Goal: Task Accomplishment & Management: Manage account settings

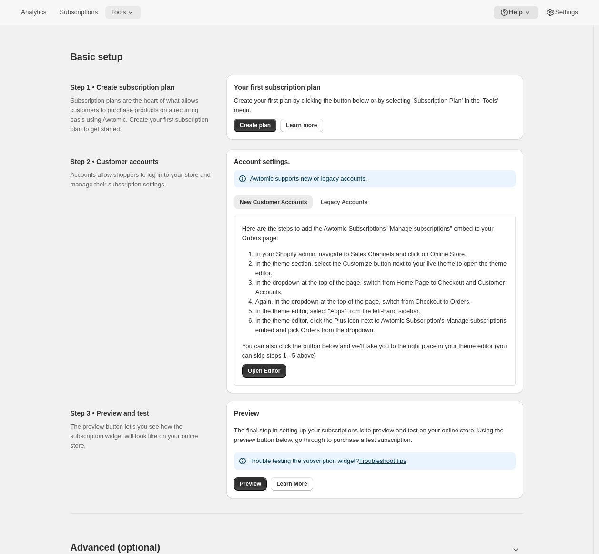
click at [125, 13] on span "Tools" at bounding box center [118, 13] width 15 height 8
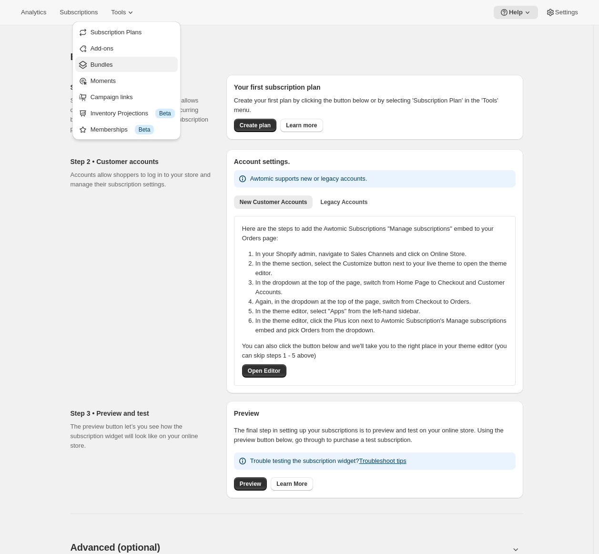
click at [101, 68] on span "Bundles" at bounding box center [102, 64] width 22 height 7
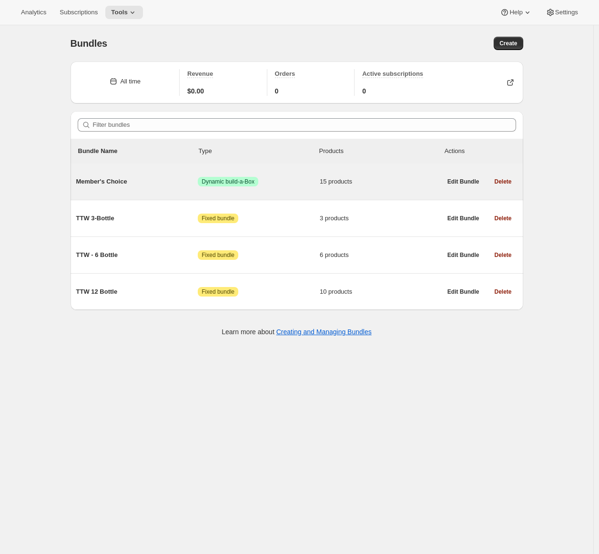
click at [127, 181] on span "Member's Choice" at bounding box center [137, 182] width 122 height 10
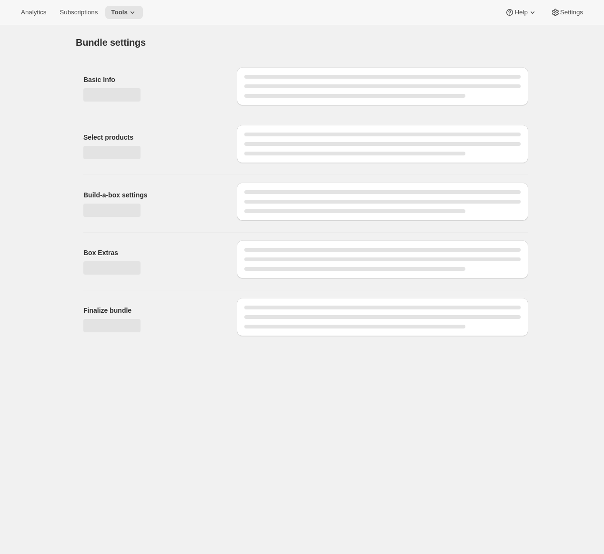
type input "Member's Choice"
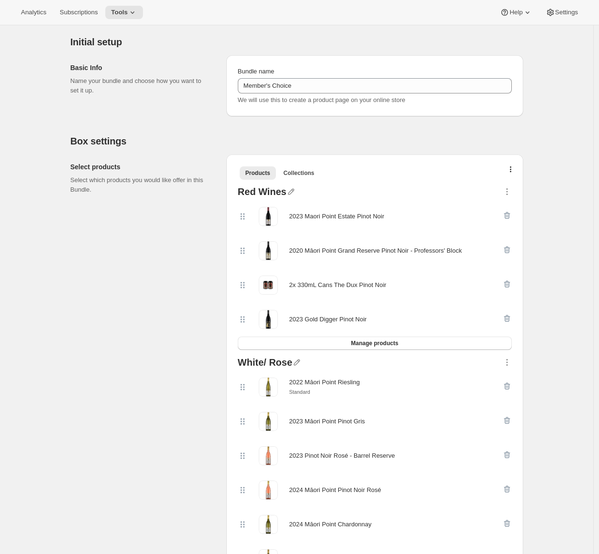
scroll to position [88, 0]
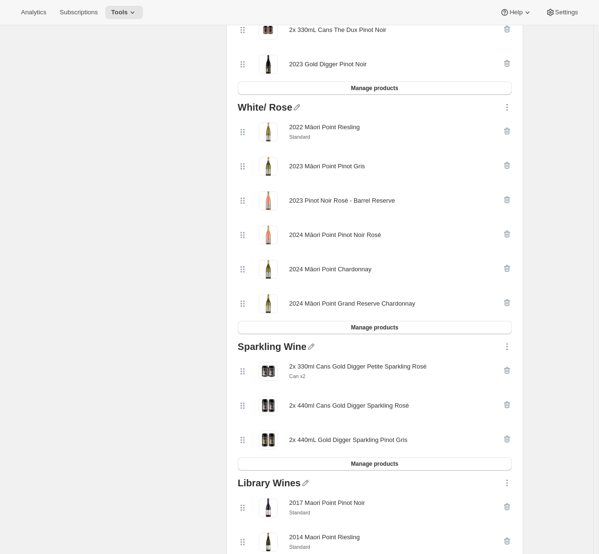
scroll to position [46, 0]
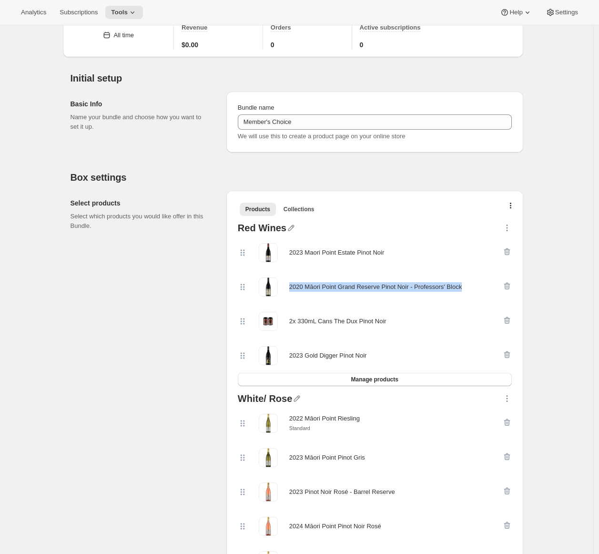
drag, startPoint x: 291, startPoint y: 286, endPoint x: 473, endPoint y: 286, distance: 181.6
click at [462, 286] on div "2020 Māori Point Grand Reserve Pinot Noir - Professors' Block" at bounding box center [375, 287] width 173 height 10
copy div "2020 Māori Point Grand Reserve Pinot Noir - Professors' Block"
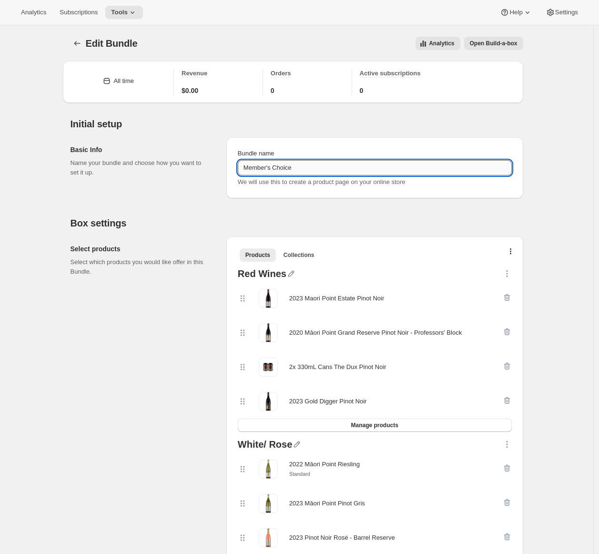
click at [266, 169] on input "Member's Choice" at bounding box center [375, 167] width 274 height 15
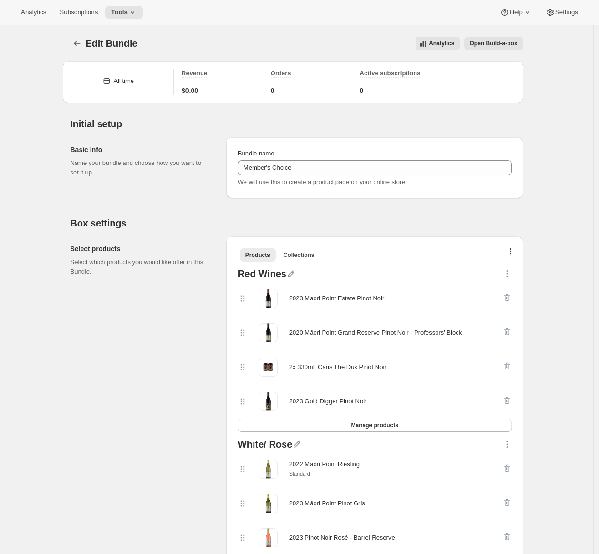
click at [489, 46] on span "Open Build-a-box" at bounding box center [494, 44] width 48 height 8
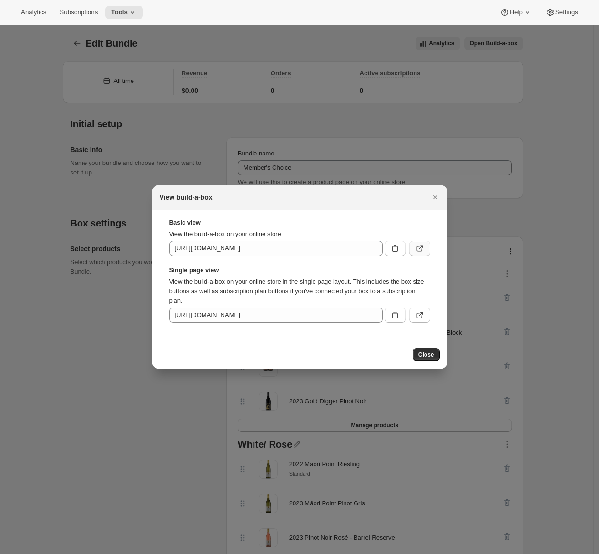
click at [425, 250] on button ":r49:" at bounding box center [419, 248] width 21 height 15
click at [437, 197] on icon "Close" at bounding box center [435, 198] width 10 height 10
